Goal: Navigation & Orientation: Find specific page/section

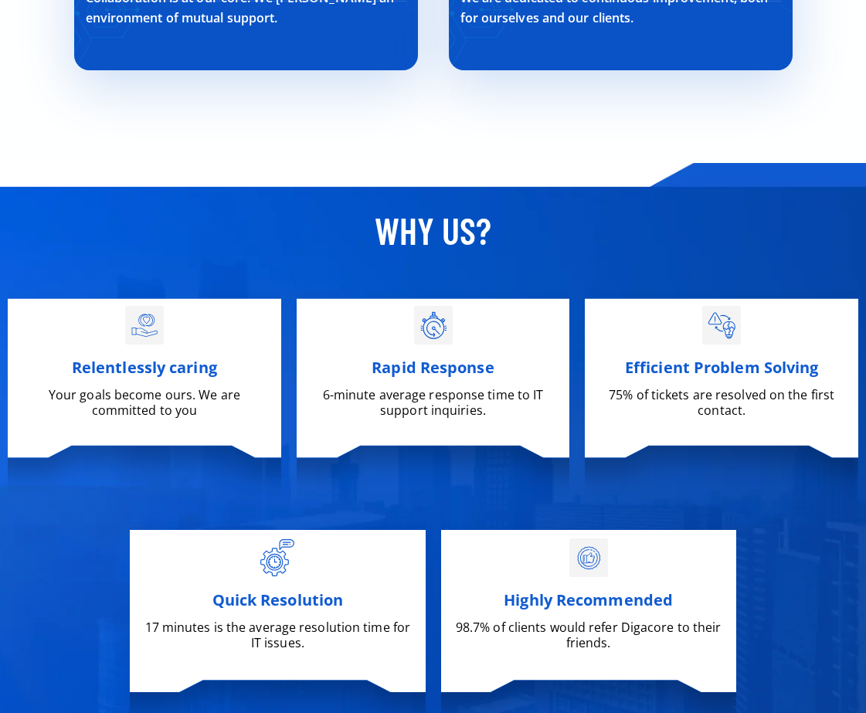
click at [863, 611] on div "Quick Resolution 17 minutes is the average resolution time for IT issues. Highl…" at bounding box center [433, 627] width 866 height 213
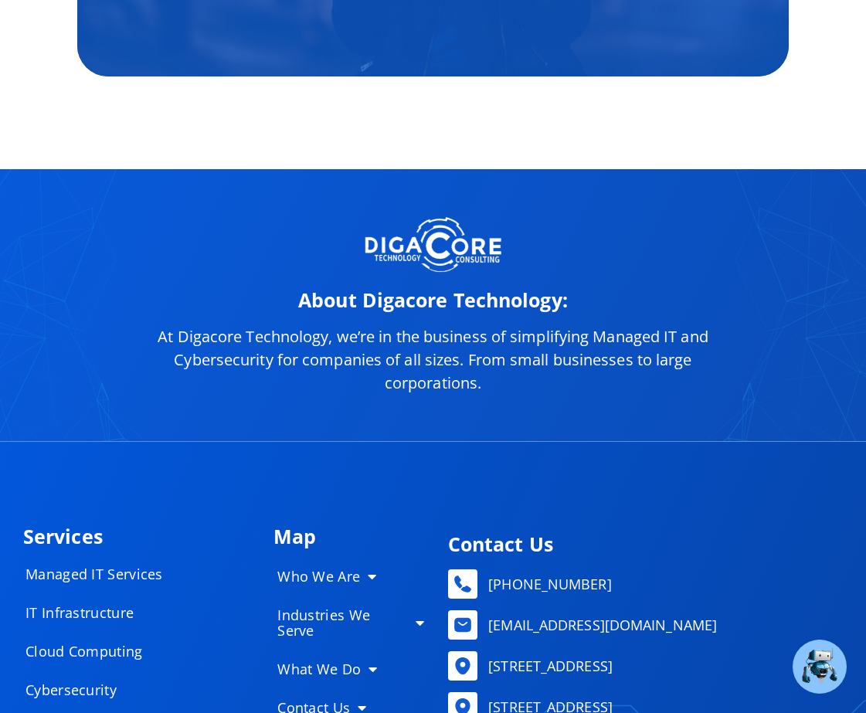
scroll to position [7341, 0]
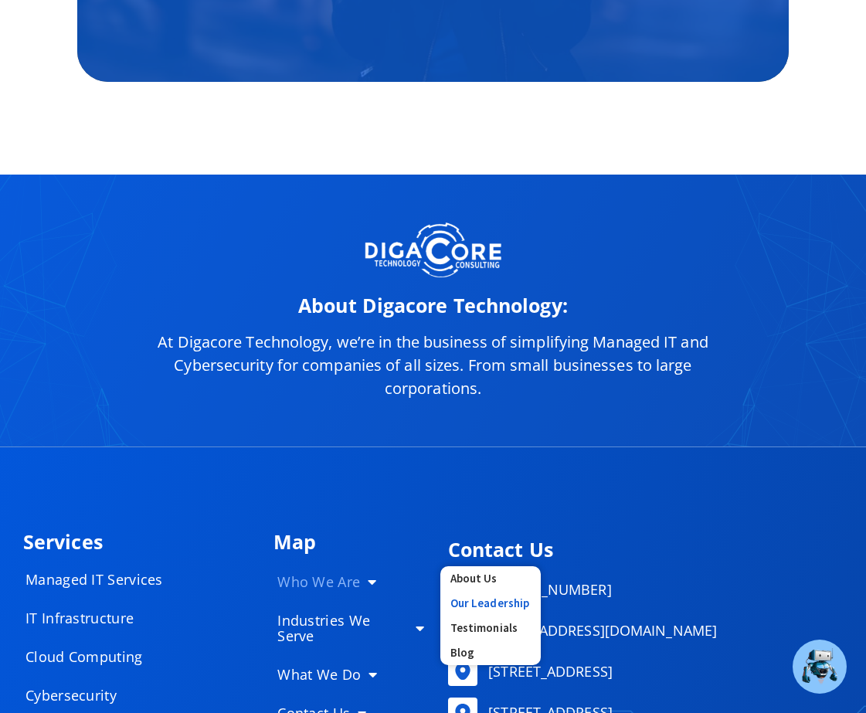
click at [481, 600] on link "Our Leadership" at bounding box center [491, 603] width 100 height 25
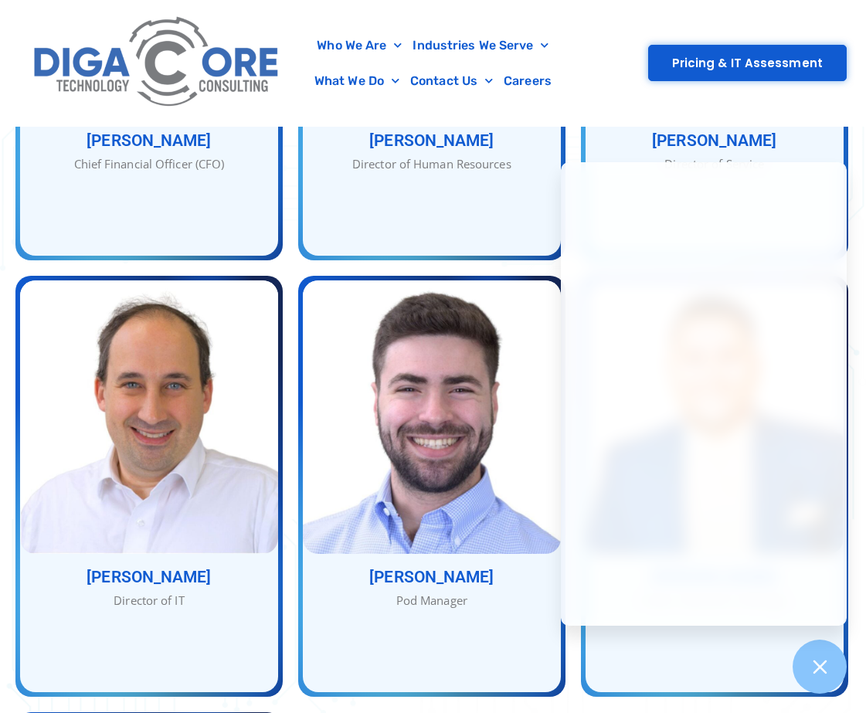
scroll to position [1320, 0]
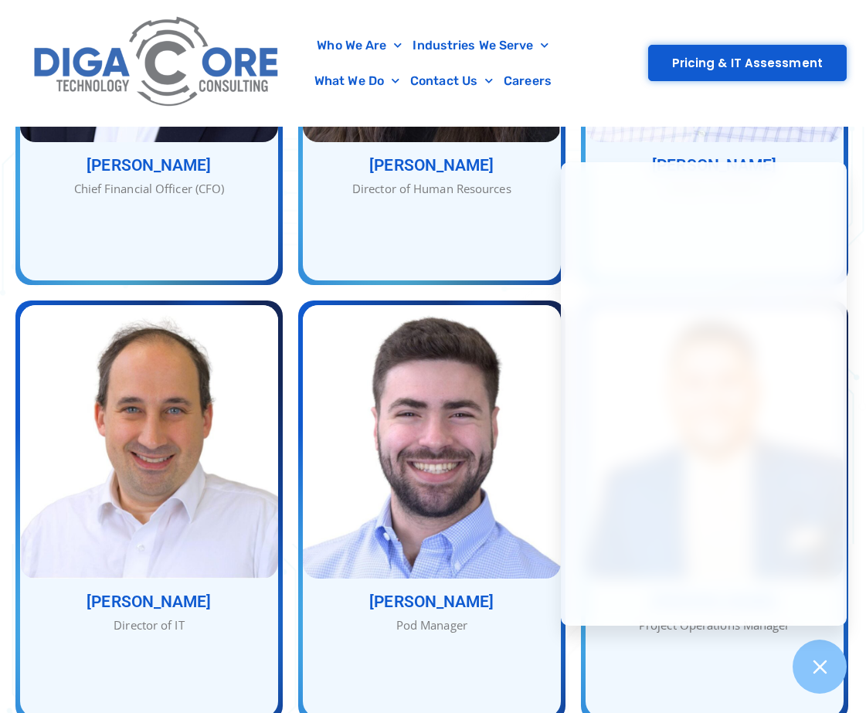
drag, startPoint x: 862, startPoint y: 264, endPoint x: 852, endPoint y: 191, distance: 73.3
click at [852, 191] on div "Our Service Team With many combined years of experience, Nathan, Abe, and Jacob…" at bounding box center [433, 198] width 866 height 1952
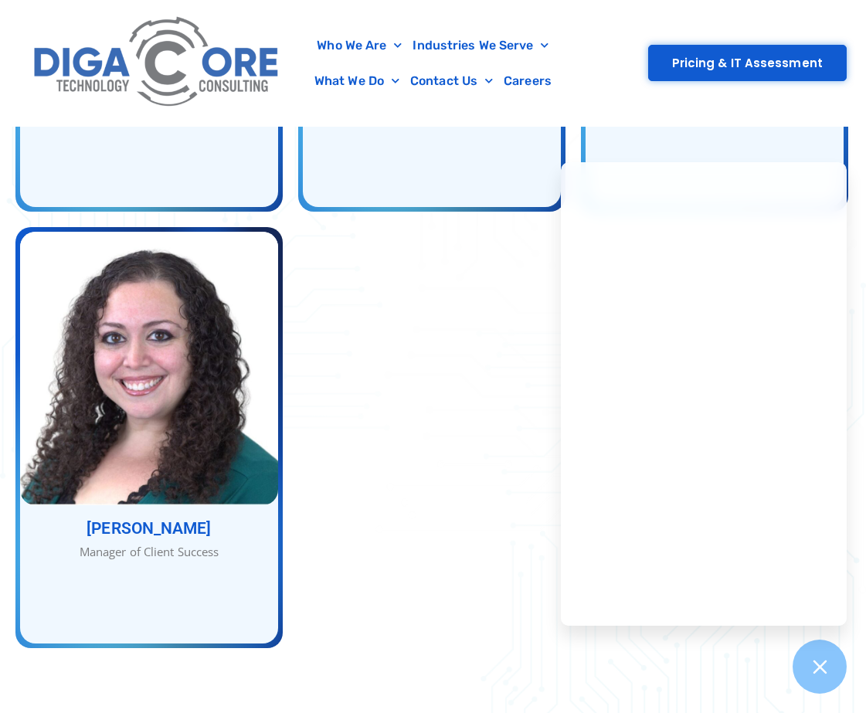
scroll to position [1962, 0]
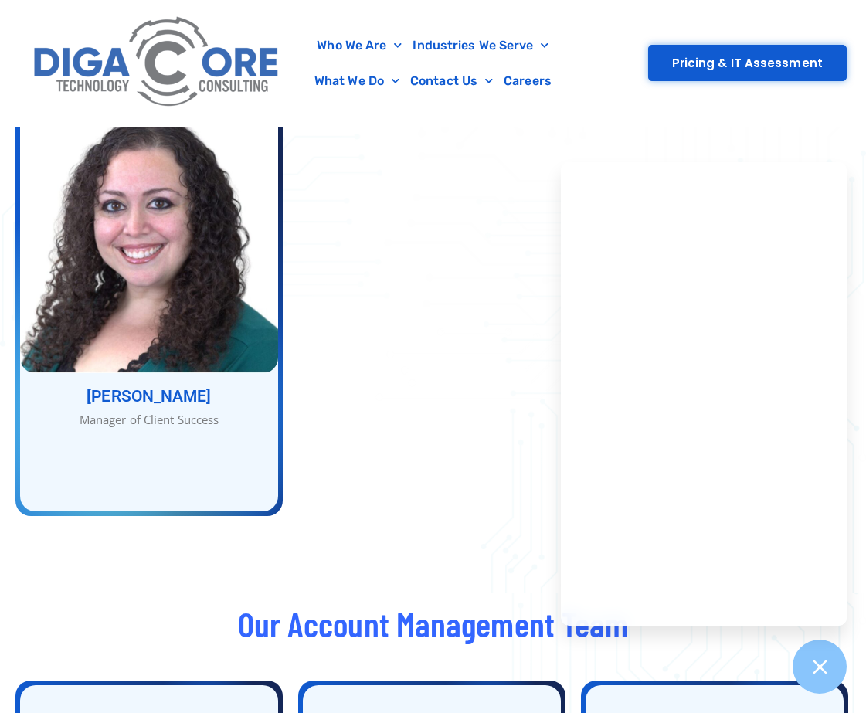
drag, startPoint x: 864, startPoint y: 369, endPoint x: 859, endPoint y: 217, distance: 151.5
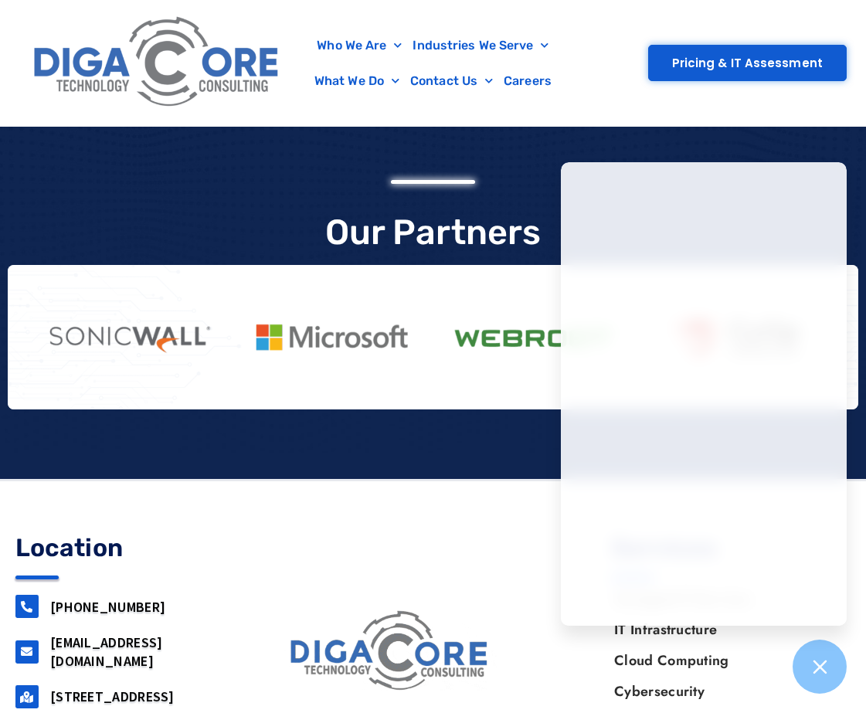
scroll to position [3413, 0]
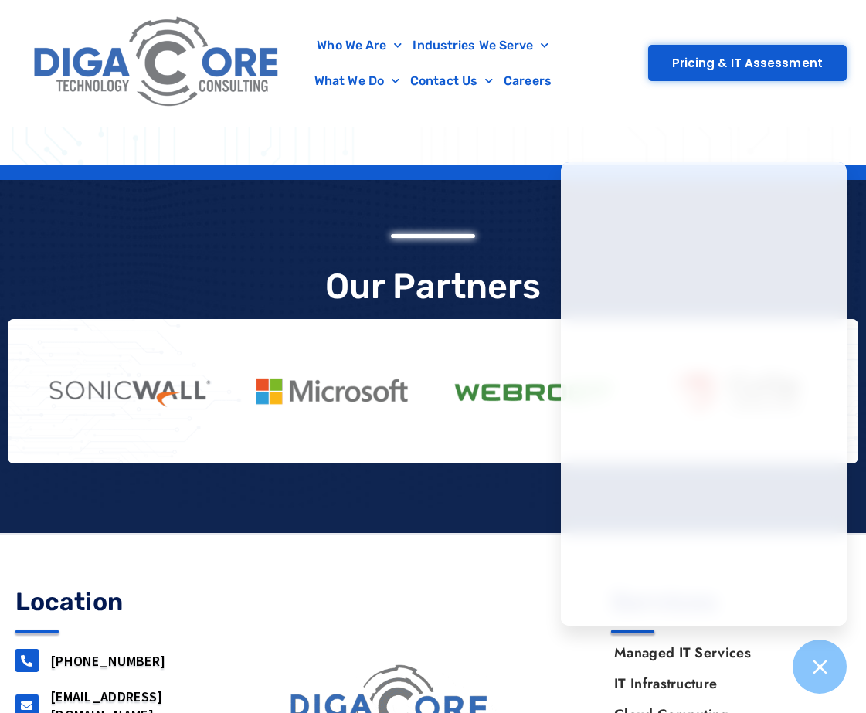
click at [550, 250] on div "Our Partners" at bounding box center [433, 345] width 866 height 253
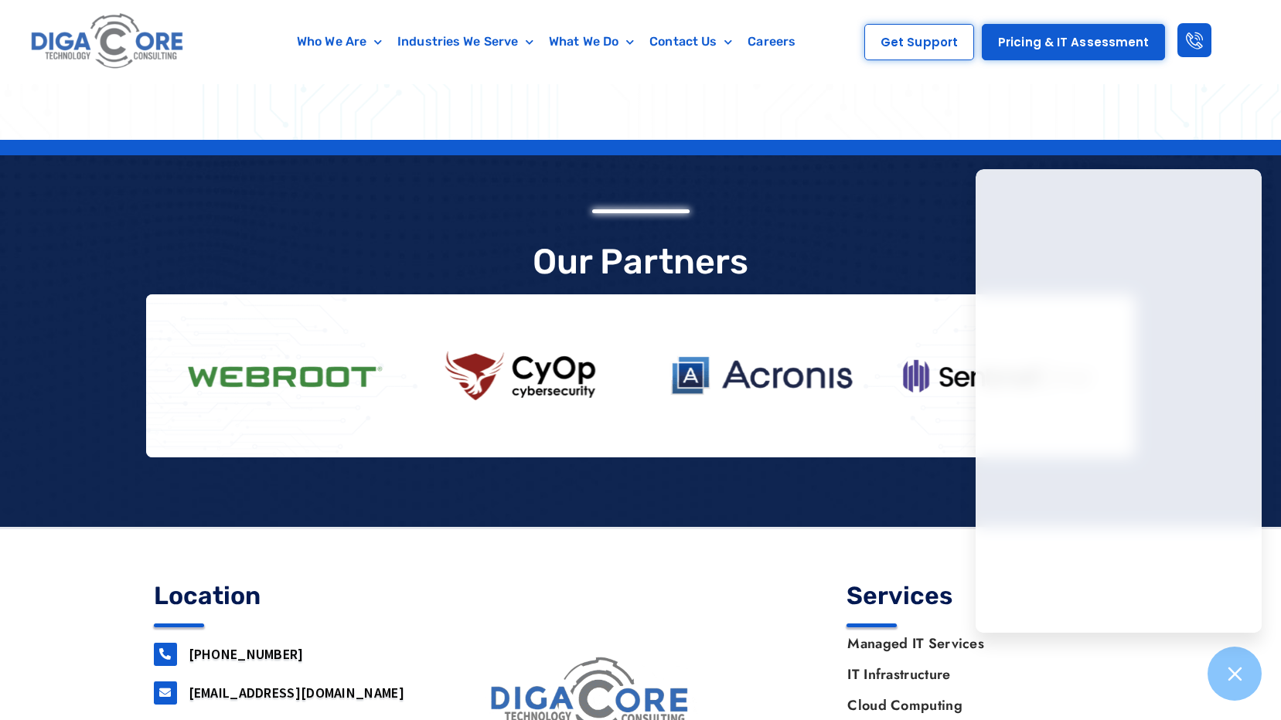
scroll to position [3531, 0]
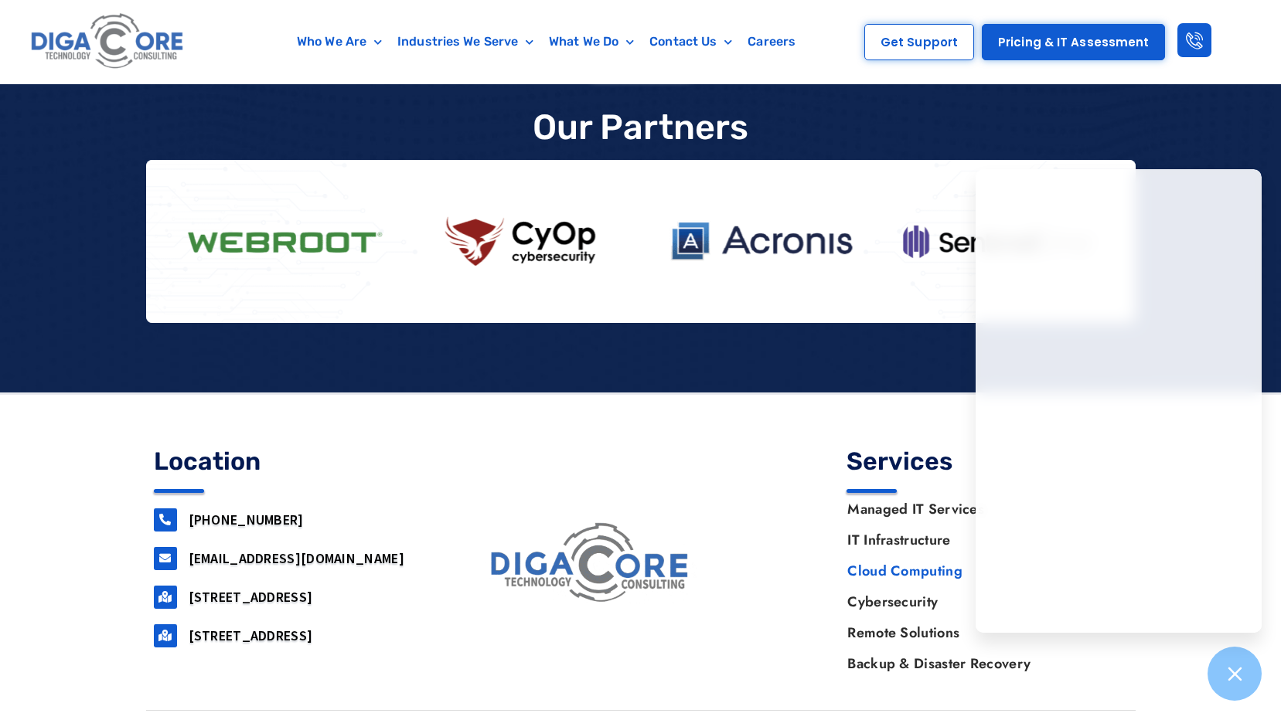
click at [866, 556] on link "Cloud Computing" at bounding box center [979, 571] width 295 height 31
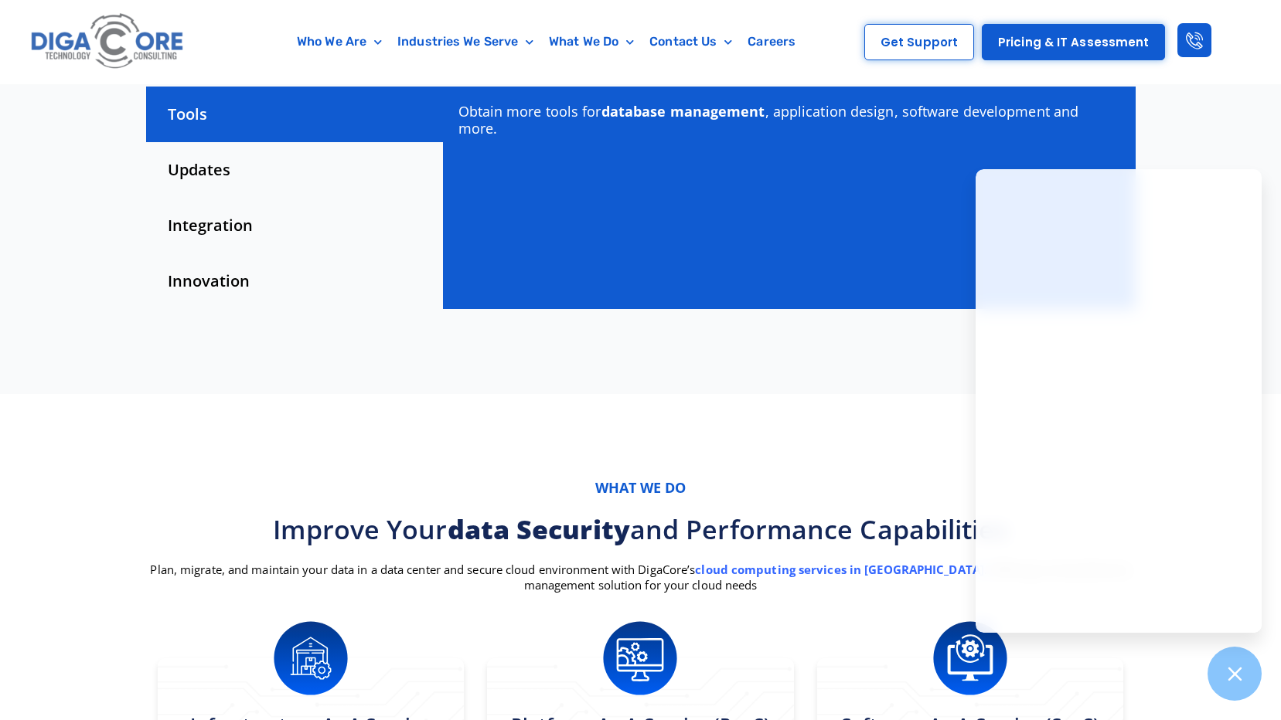
scroll to position [505, 0]
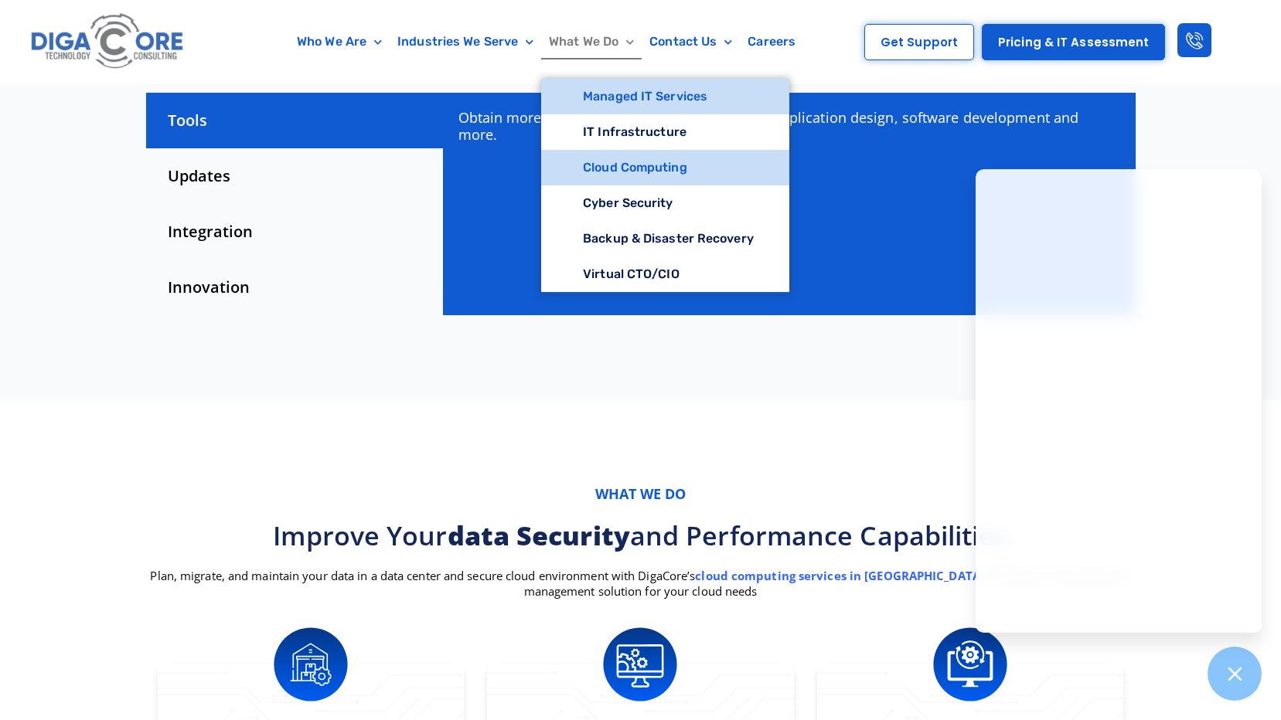
click at [654, 107] on link "Managed IT Services" at bounding box center [665, 97] width 248 height 36
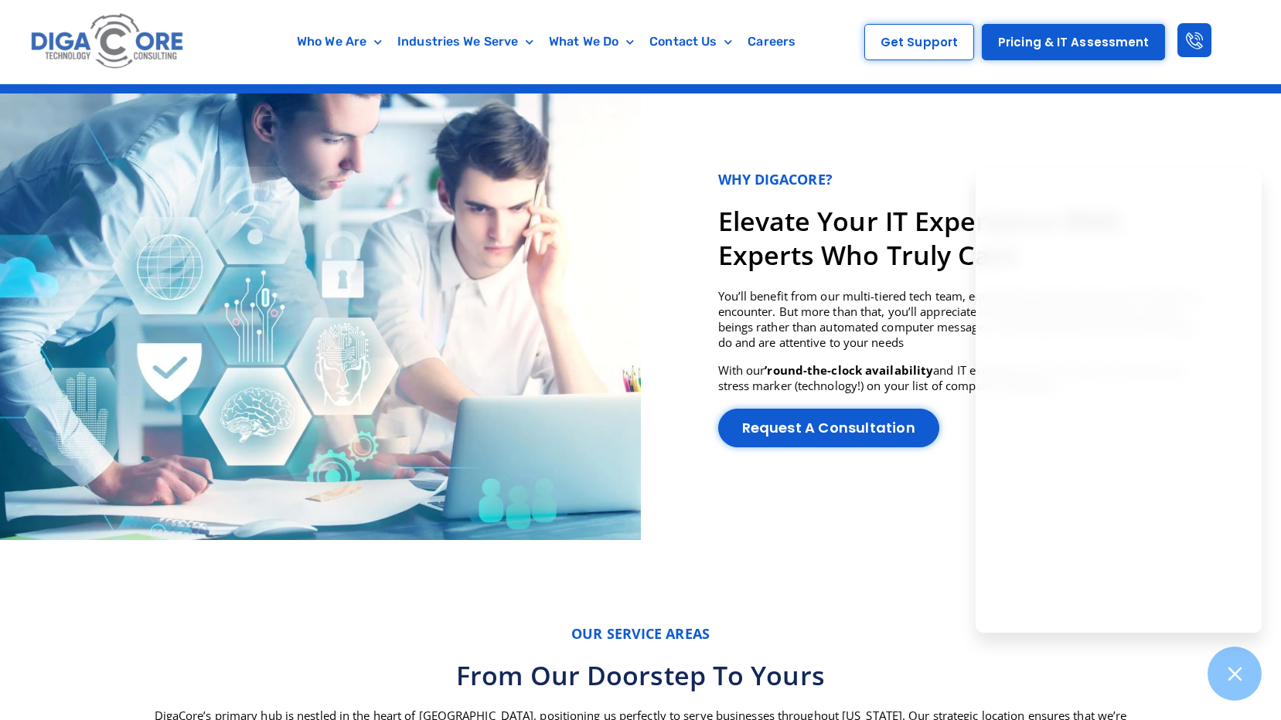
scroll to position [3556, 0]
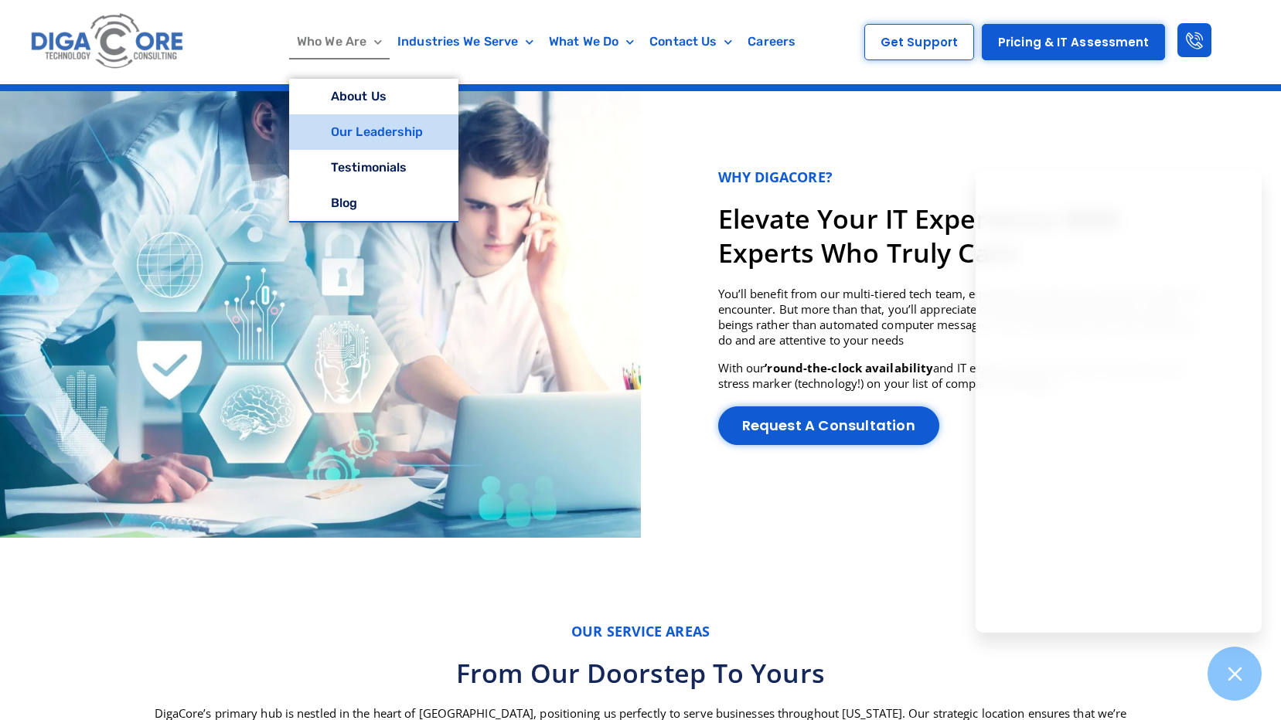
click at [349, 128] on link "Our Leadership" at bounding box center [373, 132] width 169 height 36
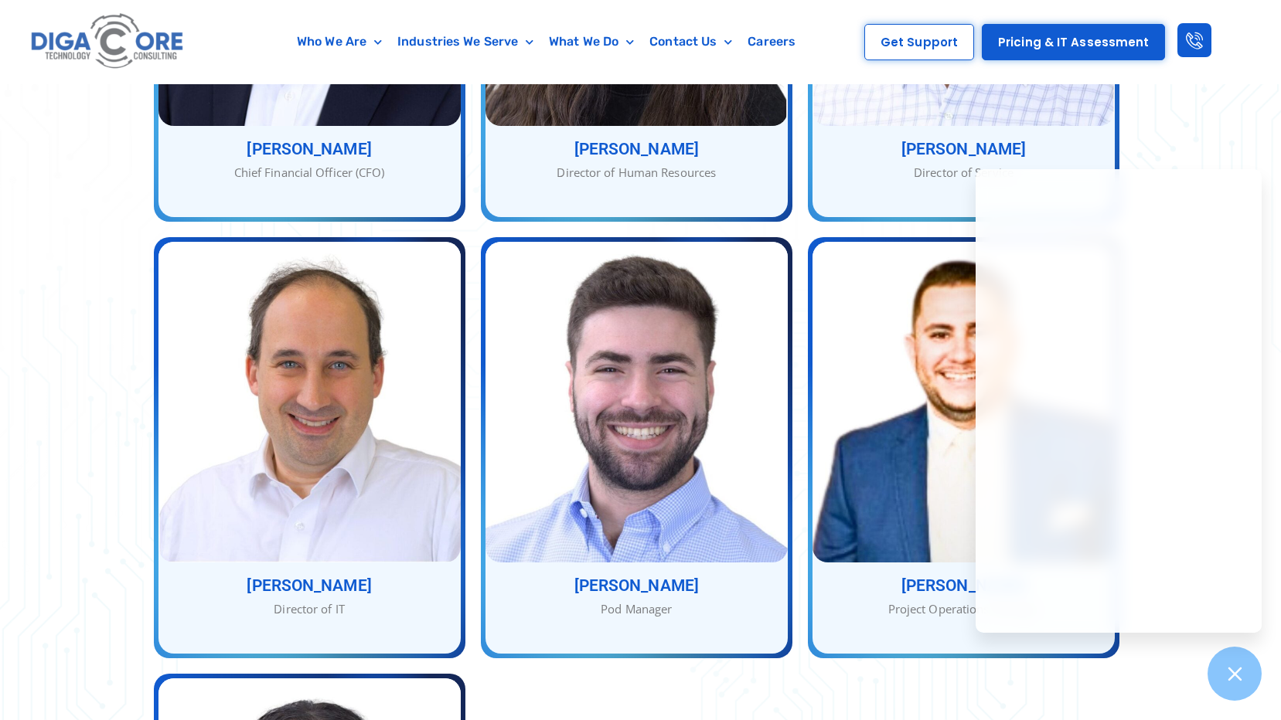
scroll to position [1320, 0]
